Goal: Find specific page/section: Find specific page/section

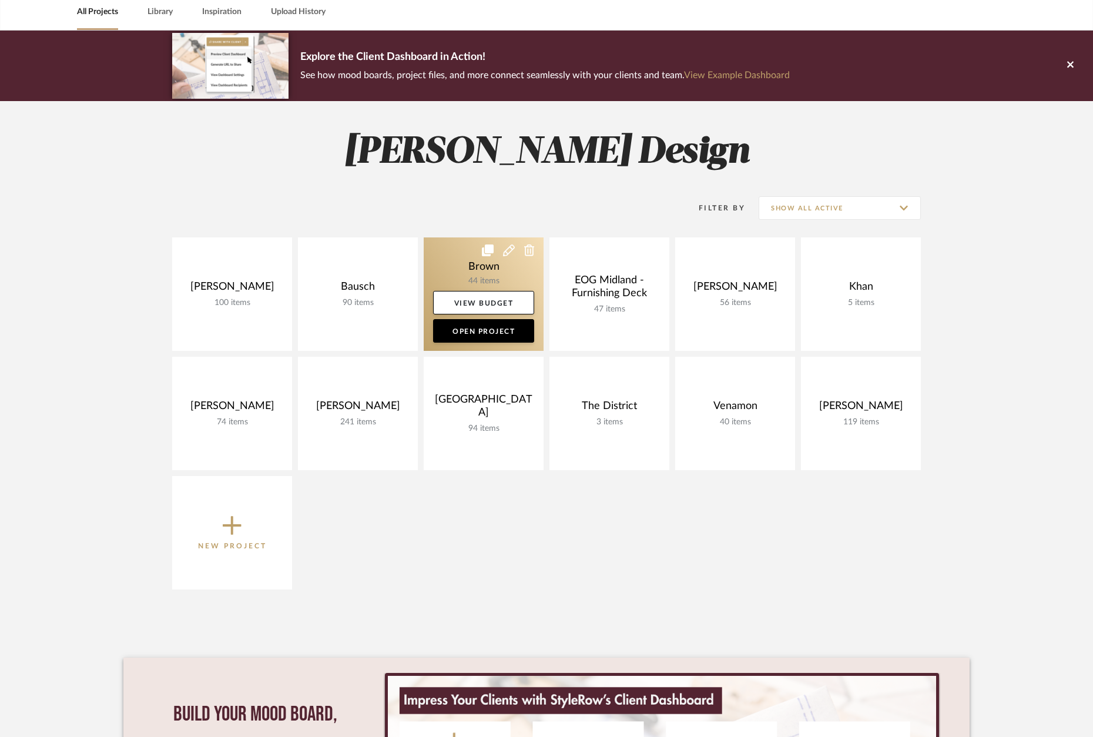
scroll to position [58, 0]
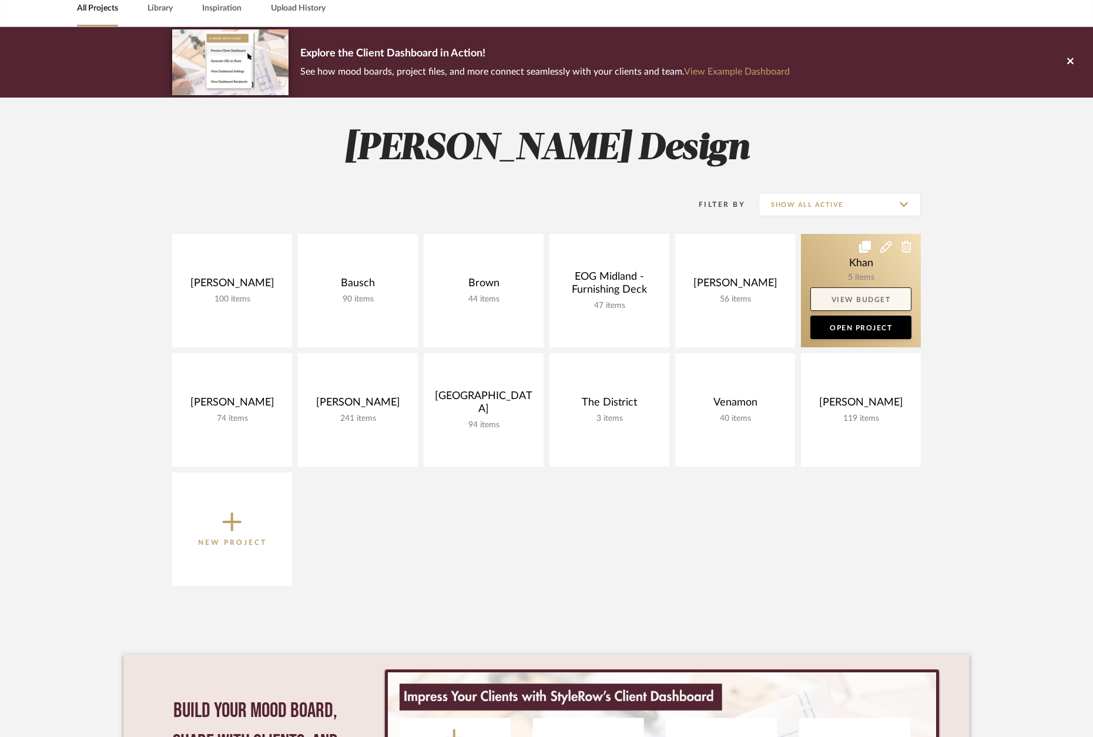
click at [884, 287] on link "View Budget" at bounding box center [861, 299] width 101 height 24
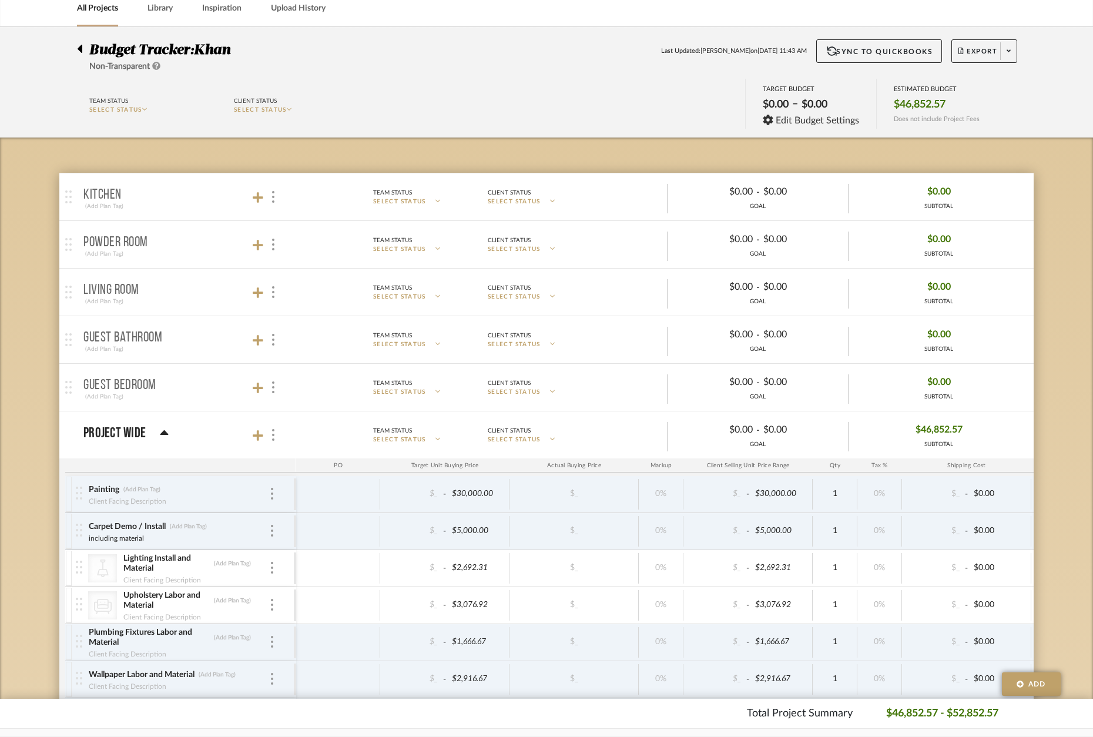
drag, startPoint x: 79, startPoint y: 48, endPoint x: 193, endPoint y: 81, distance: 118.7
click at [82, 48] on div at bounding box center [83, 46] width 12 height 14
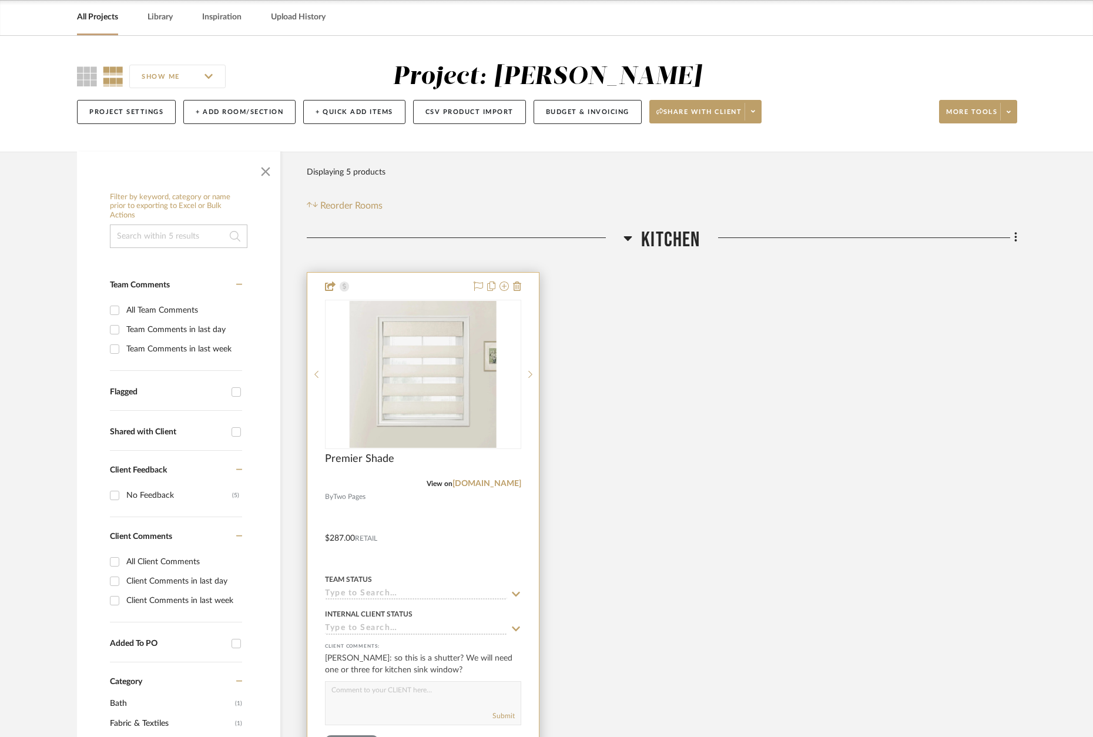
scroll to position [50, 0]
click at [429, 284] on div at bounding box center [423, 529] width 232 height 514
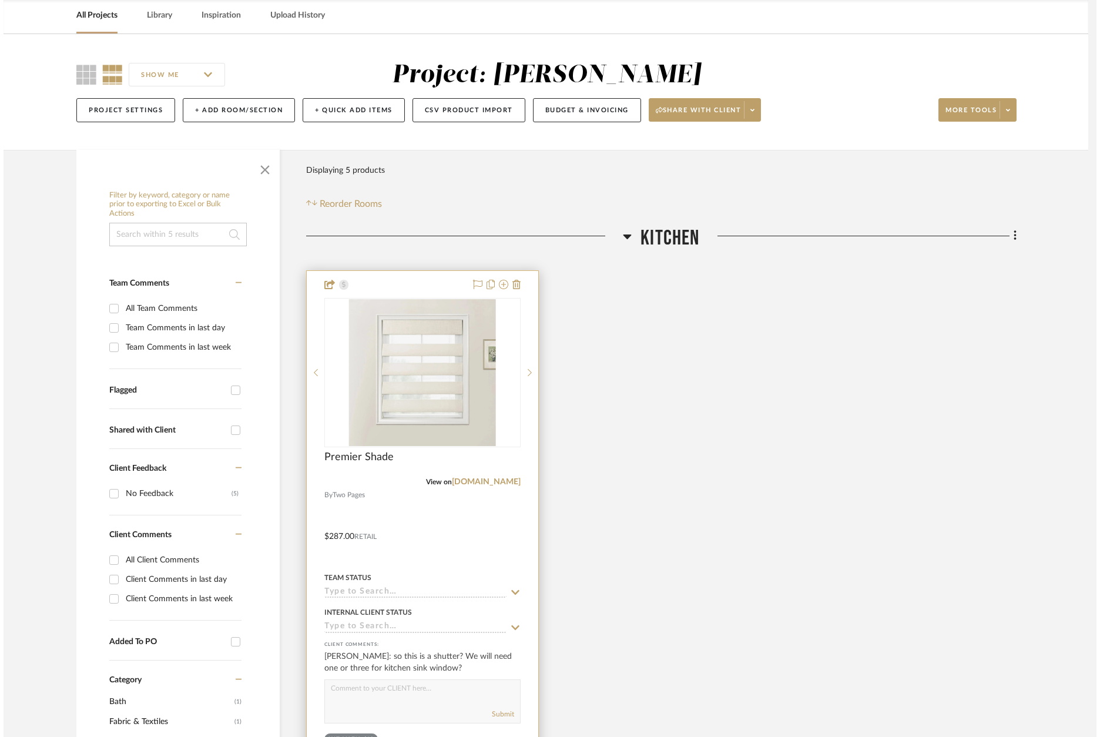
scroll to position [0, 0]
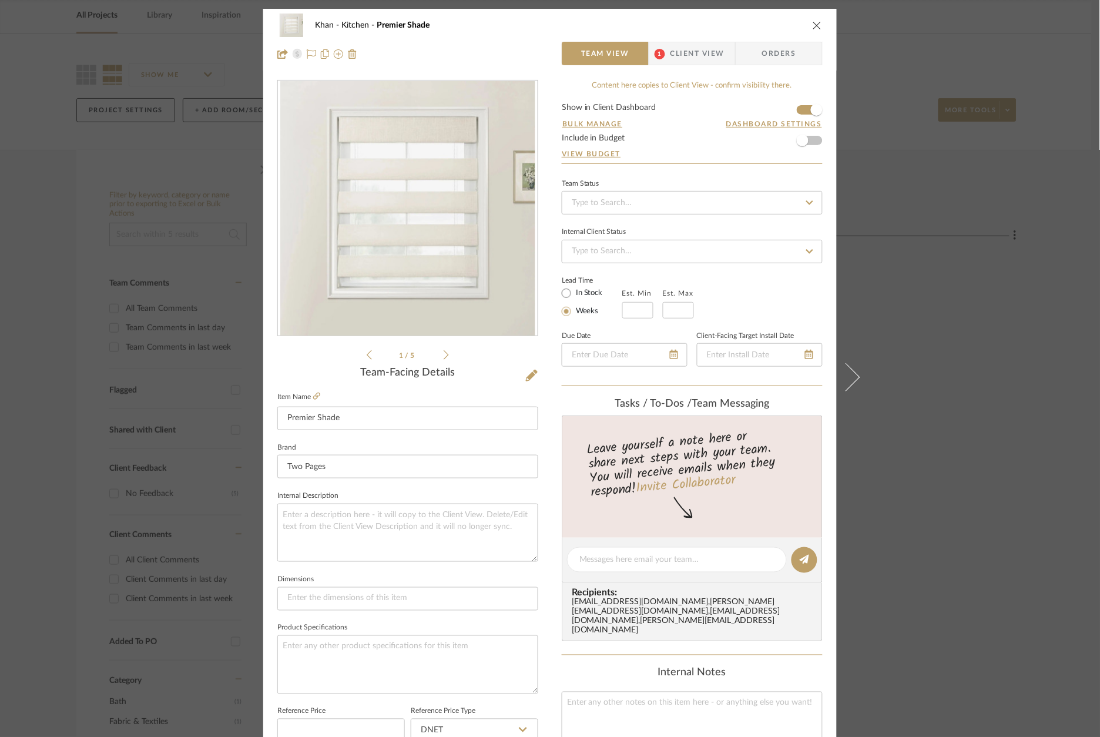
click at [444, 358] on icon at bounding box center [446, 355] width 5 height 11
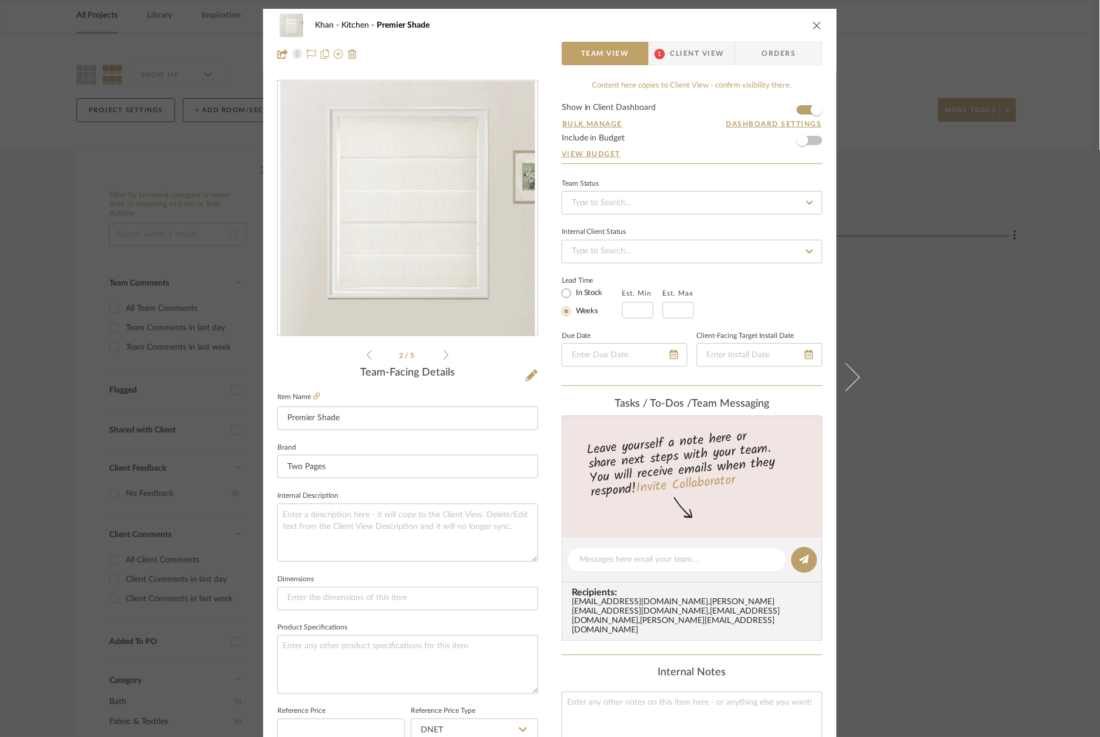
click at [444, 358] on icon at bounding box center [446, 355] width 5 height 11
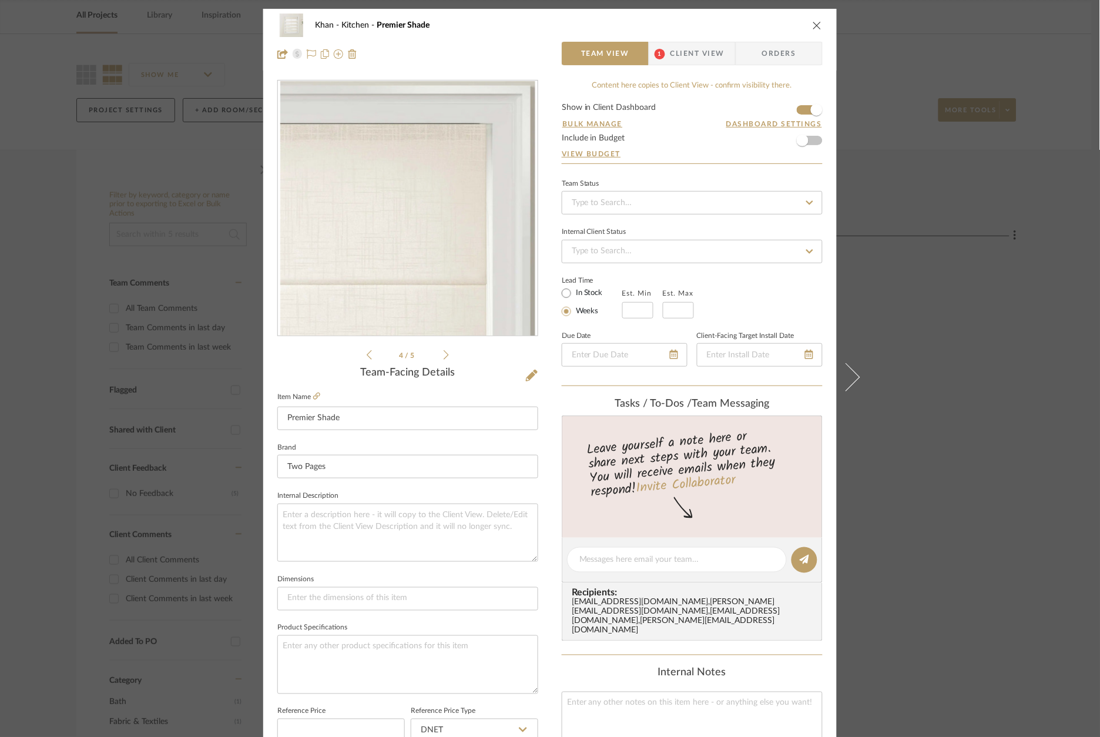
click at [444, 358] on icon at bounding box center [446, 355] width 5 height 11
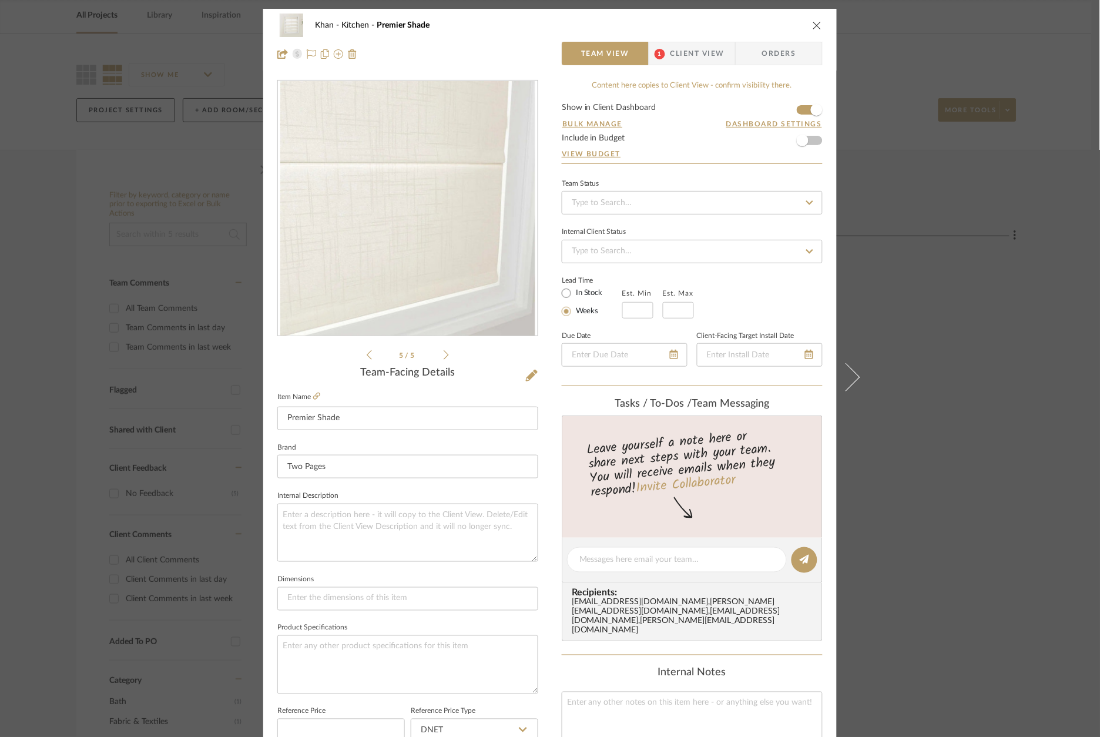
click at [444, 358] on icon at bounding box center [446, 355] width 5 height 11
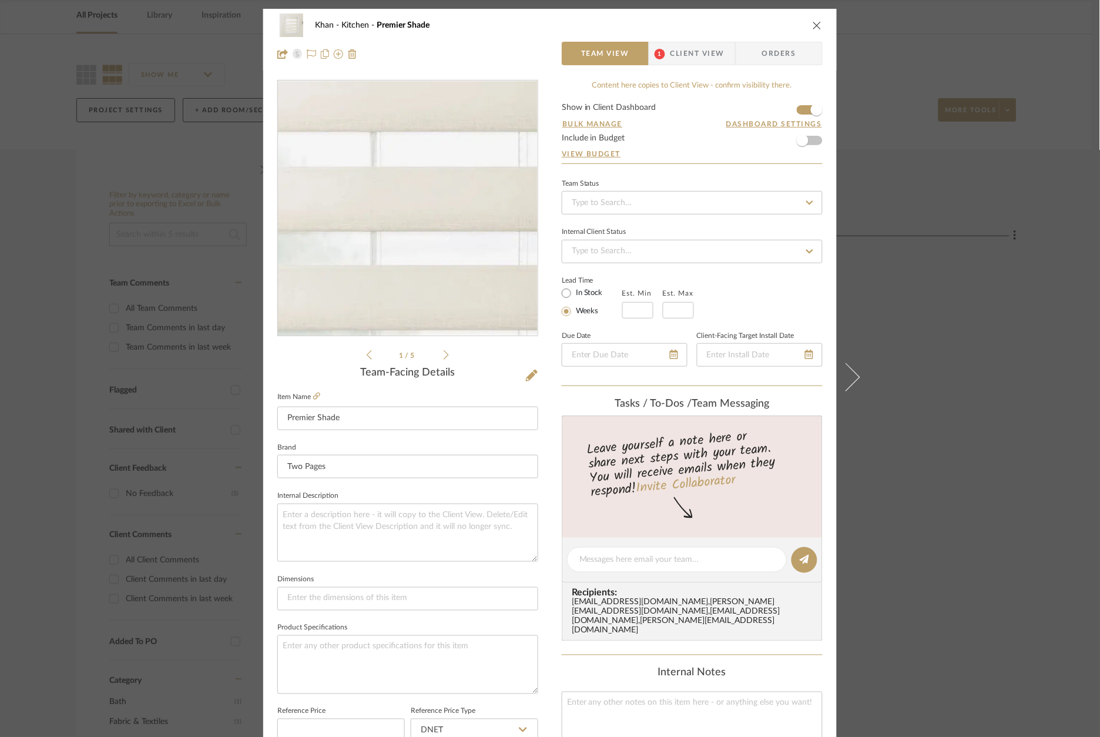
click at [414, 206] on img "0" at bounding box center [407, 208] width 255 height 255
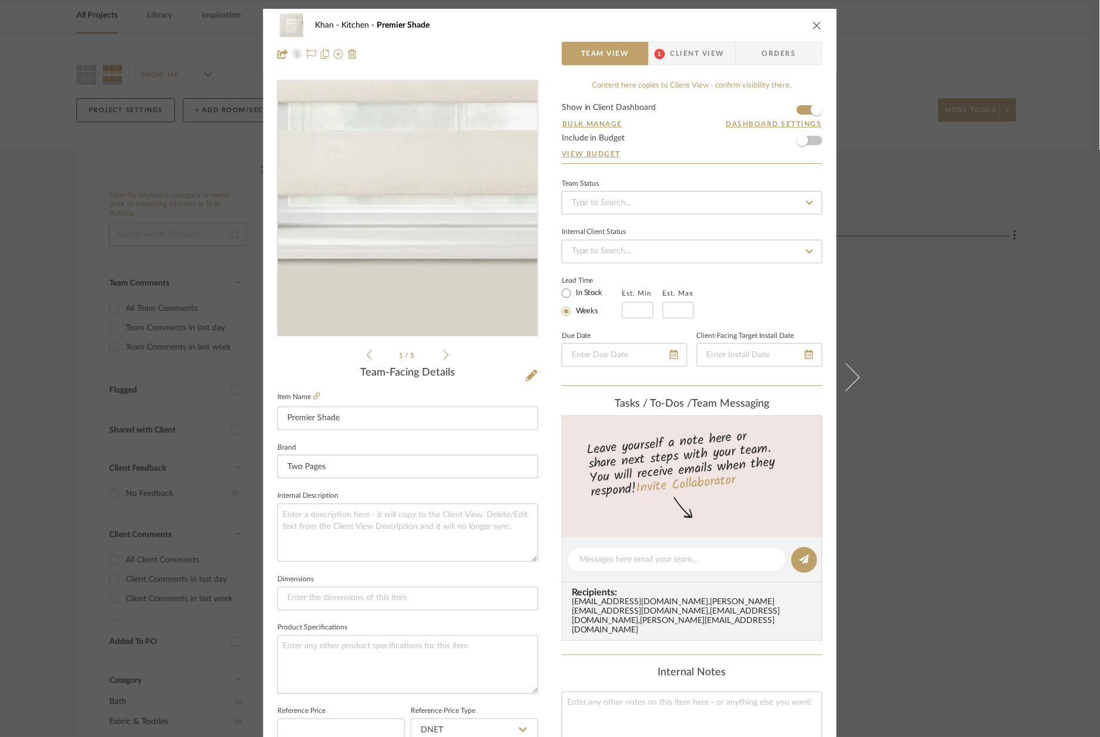
click at [386, 282] on img "0" at bounding box center [407, 208] width 255 height 255
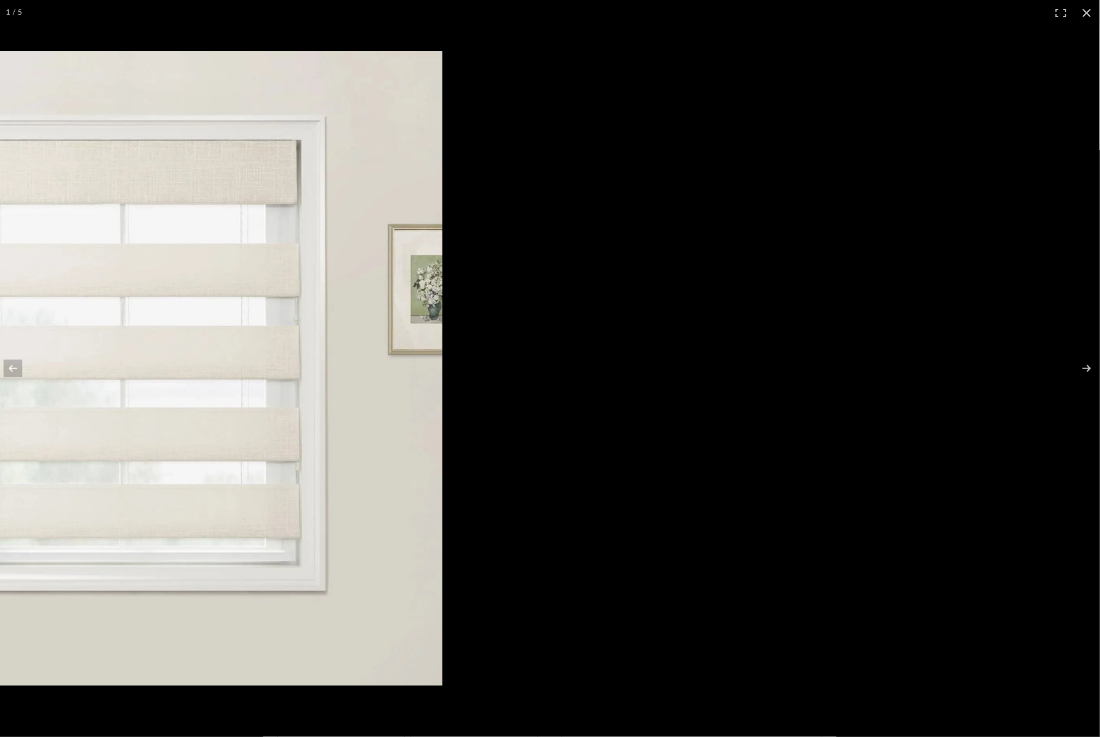
click at [0, 83] on html "Chrome Web Clipper Import Pinterest Support All Projects Library Inspiration Up…" at bounding box center [550, 317] width 1100 height 737
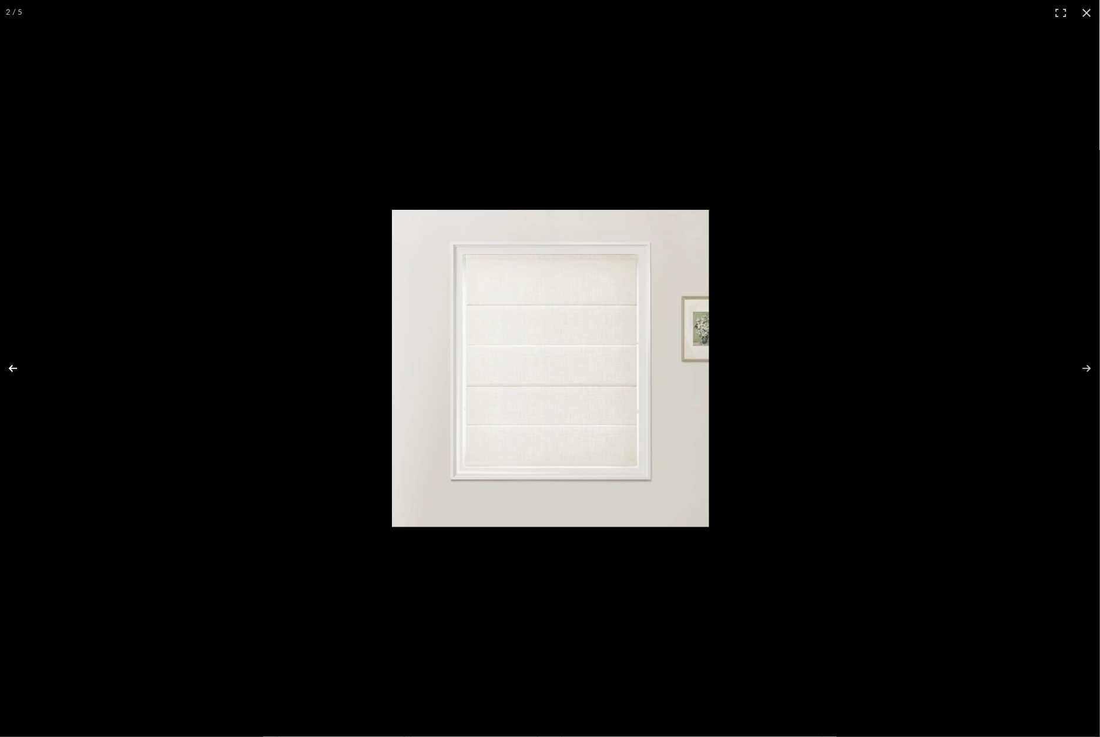
click at [14, 367] on button at bounding box center [20, 368] width 41 height 59
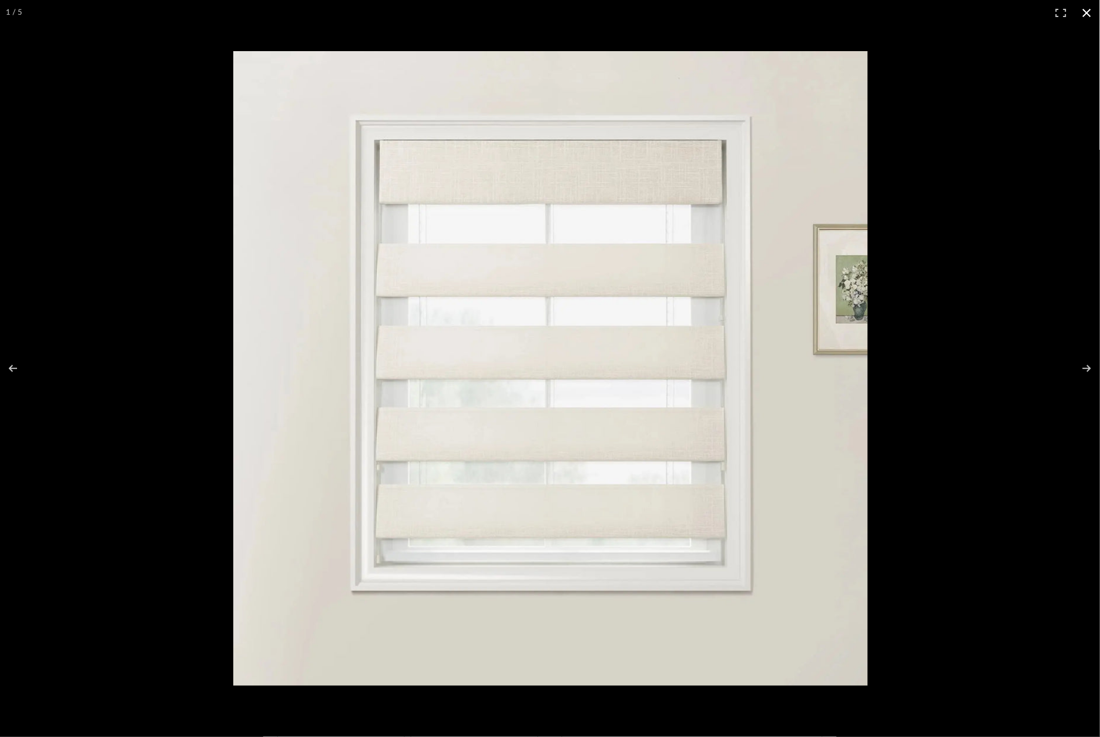
click at [99, 142] on div at bounding box center [550, 368] width 1100 height 737
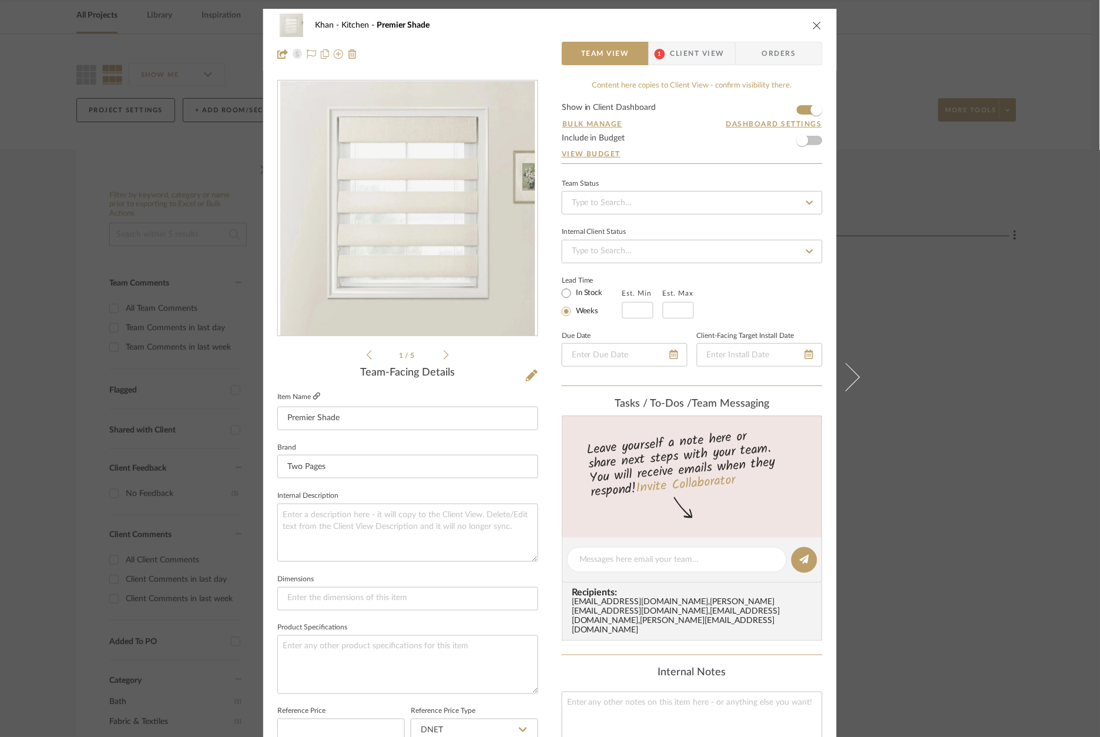
click at [315, 399] on icon at bounding box center [316, 396] width 7 height 7
click at [1008, 193] on div "Khan Kitchen Premier Shade Team View 1 Client View Orders 1 / 5 Team-Facing Det…" at bounding box center [550, 368] width 1100 height 737
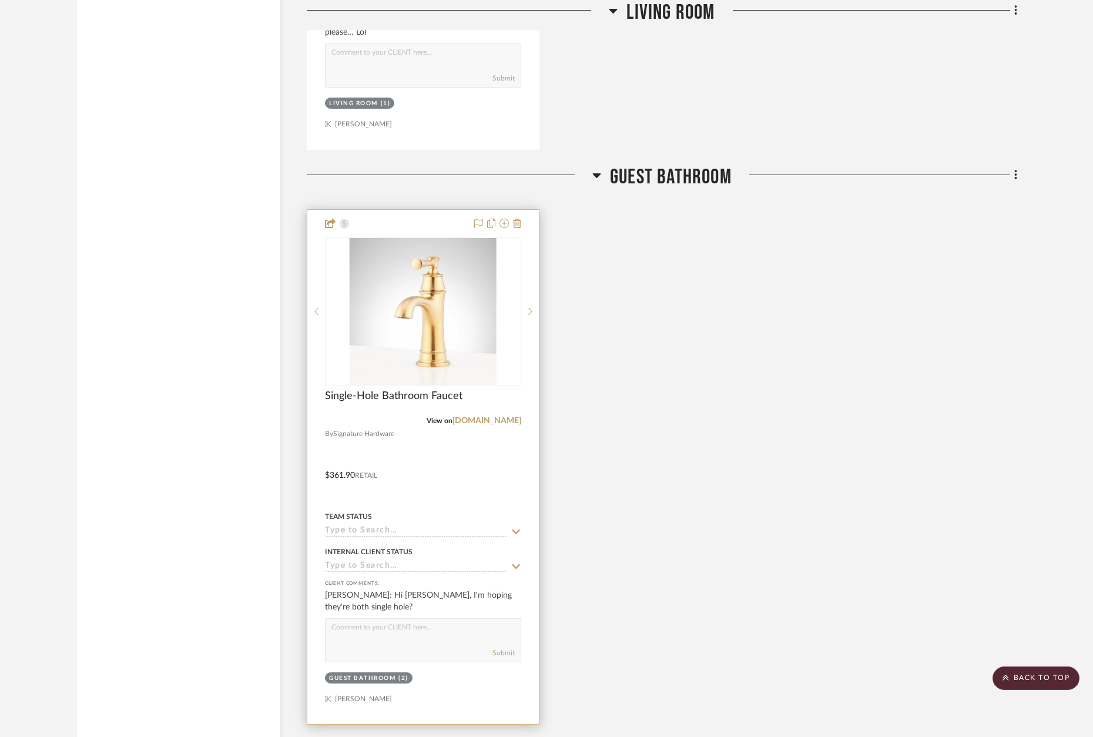
scroll to position [1834, 0]
click at [414, 221] on div at bounding box center [423, 469] width 232 height 514
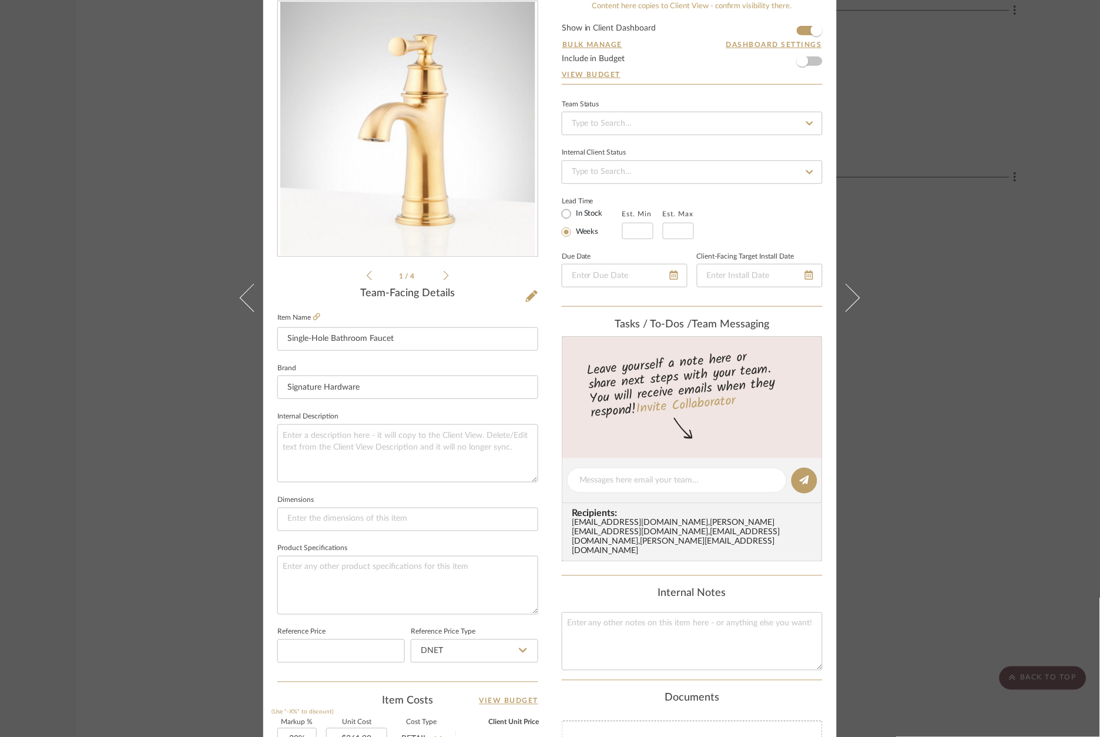
scroll to position [83, 0]
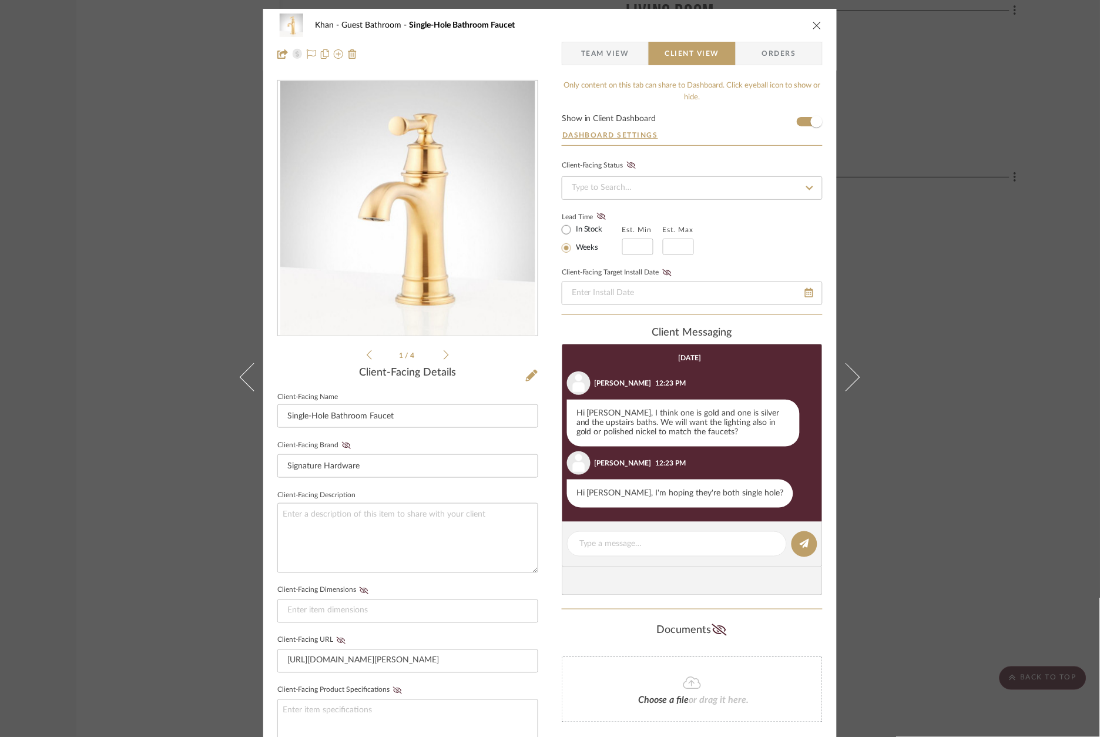
scroll to position [0, 0]
click at [955, 240] on div "Khan Guest Bathroom Single-Hole Bathroom Faucet Team View Client View Orders 1 …" at bounding box center [550, 368] width 1100 height 737
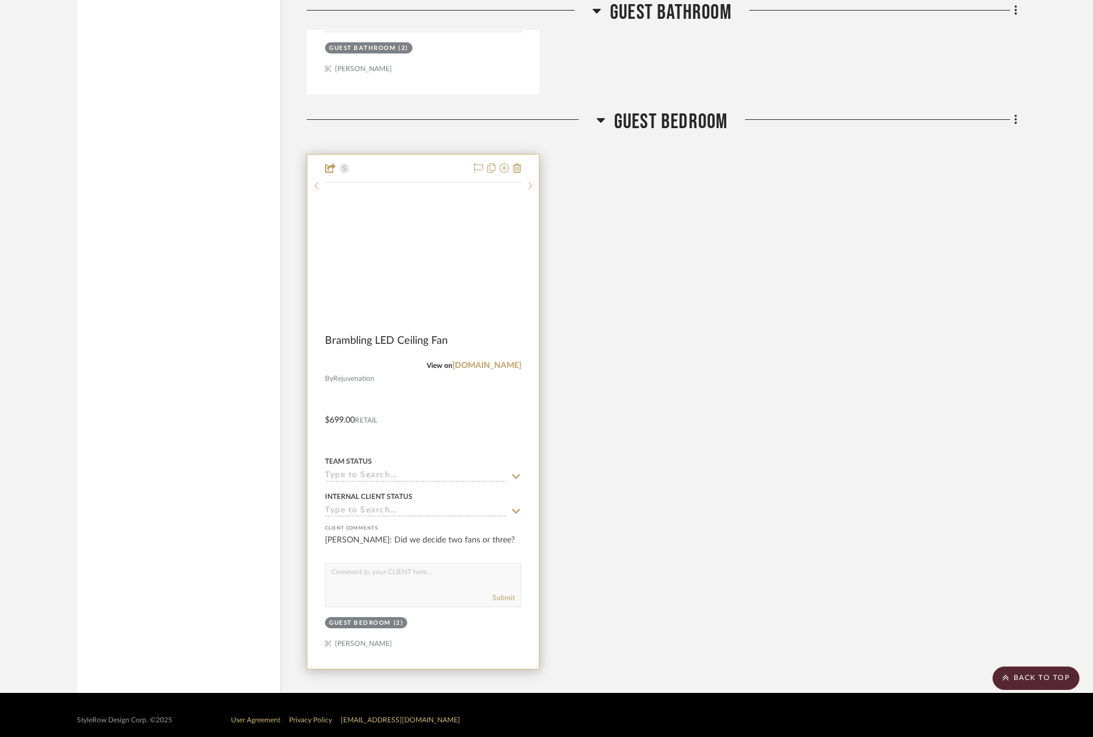
scroll to position [2465, 0]
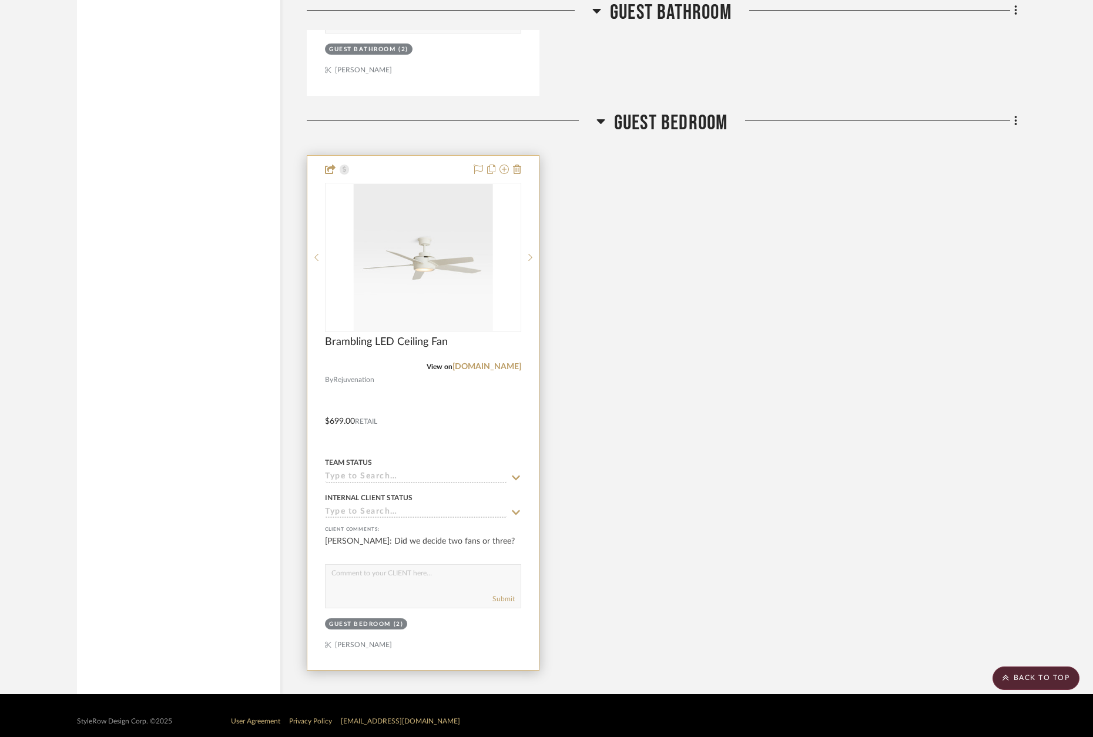
click at [428, 162] on div at bounding box center [423, 413] width 232 height 514
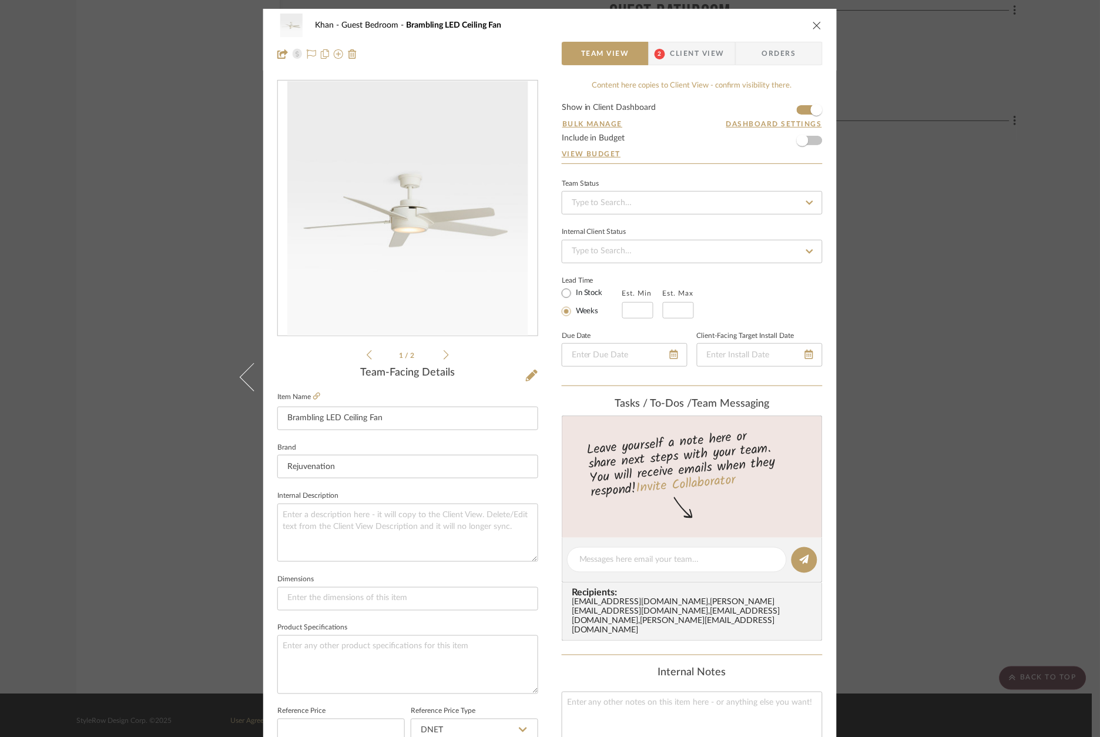
scroll to position [0, 0]
drag, startPoint x: 691, startPoint y: 35, endPoint x: 692, endPoint y: 46, distance: 11.8
click at [691, 36] on div "Khan Guest Bedroom Brambling LED Ceiling Fan" at bounding box center [550, 26] width 546 height 24
click at [692, 51] on span "Client View" at bounding box center [698, 54] width 54 height 24
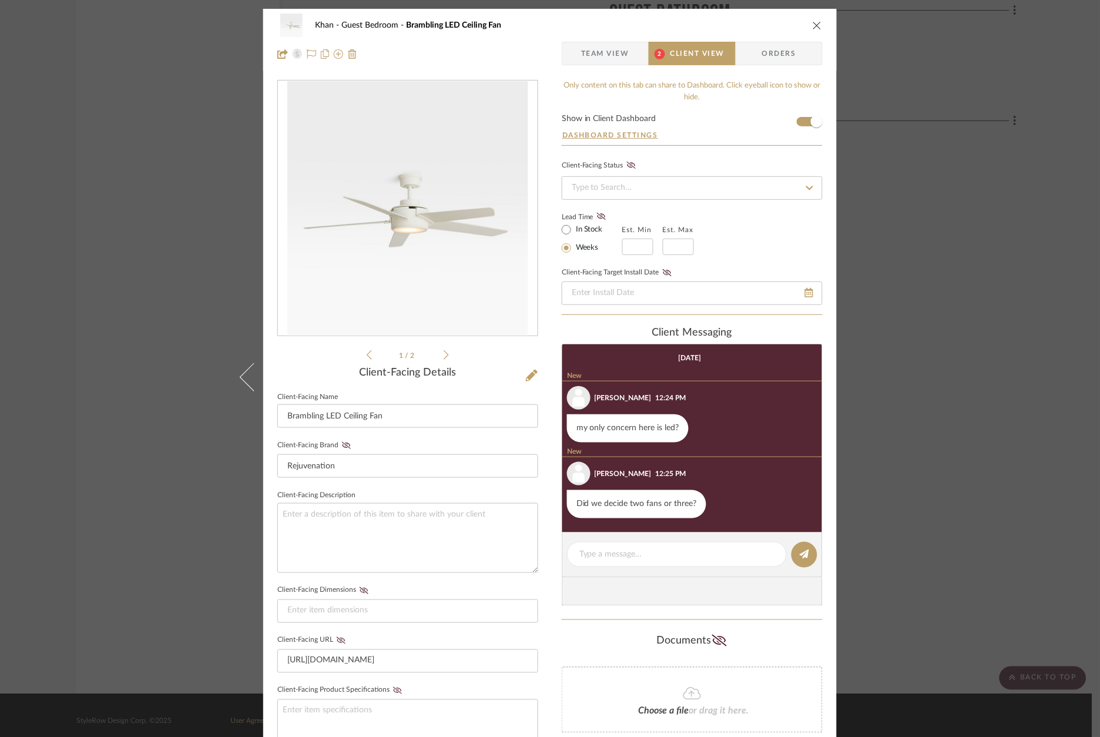
click at [957, 312] on div "Khan Guest Bedroom Brambling LED Ceiling Fan Team View 2 Client View Orders 1 /…" at bounding box center [550, 368] width 1100 height 737
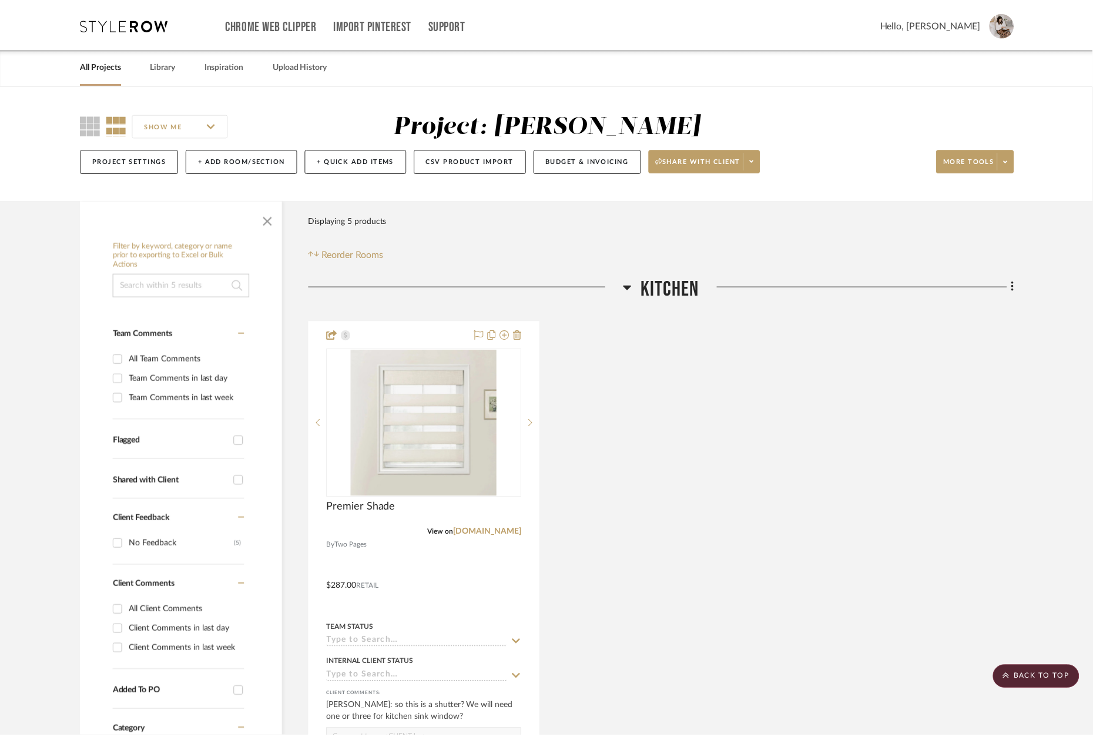
scroll to position [2464, 0]
